Goal: Use online tool/utility: Utilize a website feature to perform a specific function

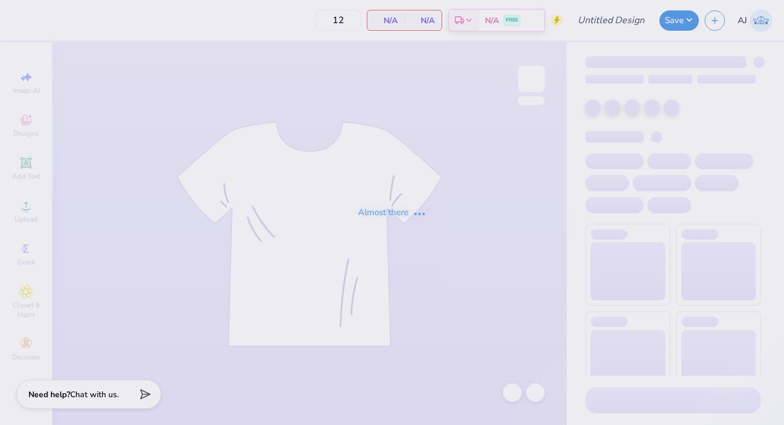
type input "Pikapp War of the roses"
type input "24"
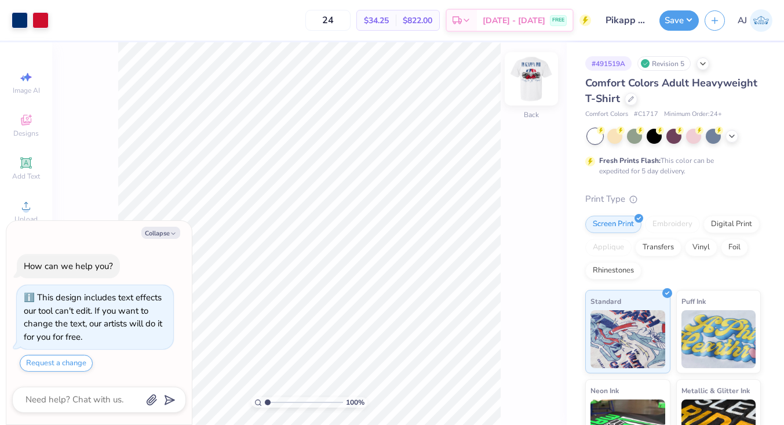
click at [534, 86] on img at bounding box center [531, 79] width 46 height 46
click at [157, 232] on button "Collapse" at bounding box center [160, 233] width 39 height 12
type textarea "x"
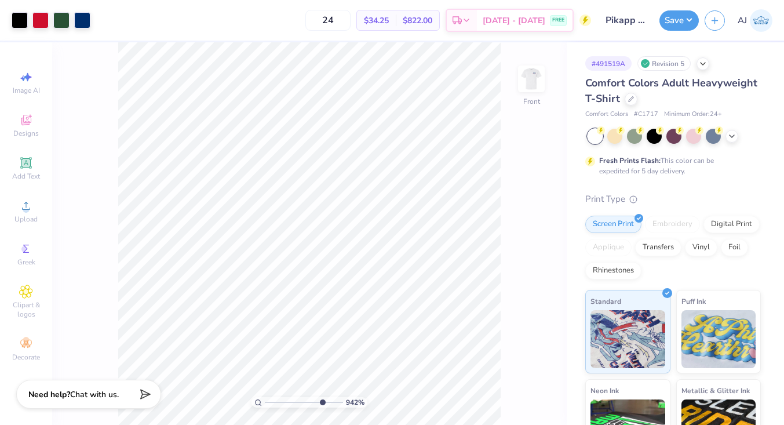
type input "10"
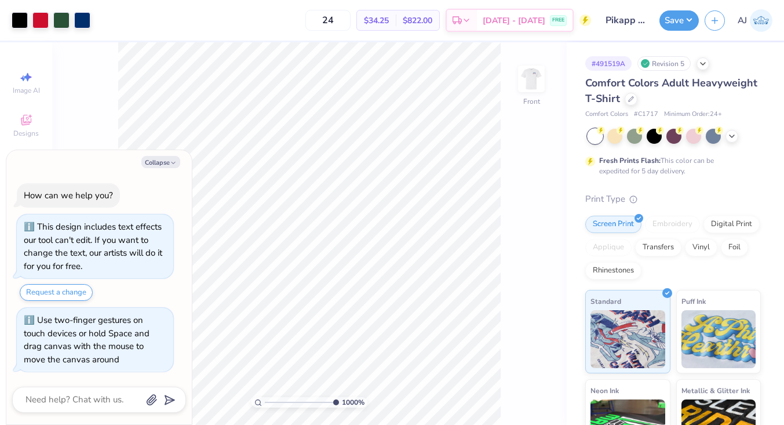
type textarea "x"
type input "6.26"
drag, startPoint x: 268, startPoint y: 404, endPoint x: 309, endPoint y: 401, distance: 41.3
click at [308, 401] on input "range" at bounding box center [302, 402] width 74 height 10
click at [162, 161] on button "Collapse" at bounding box center [160, 162] width 39 height 12
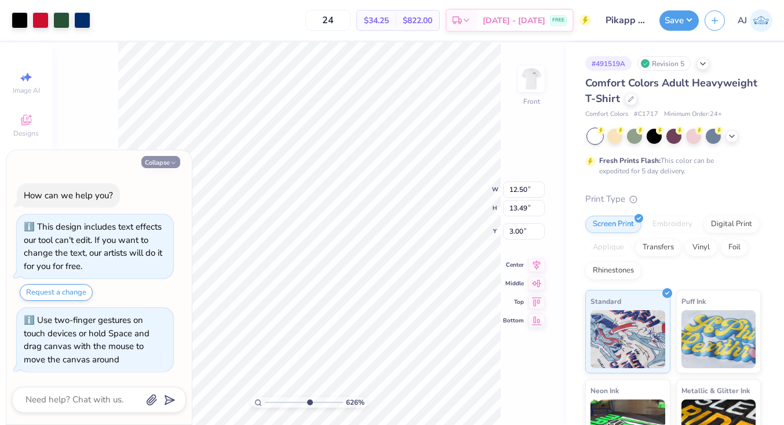
type textarea "x"
